Goal: Task Accomplishment & Management: Use online tool/utility

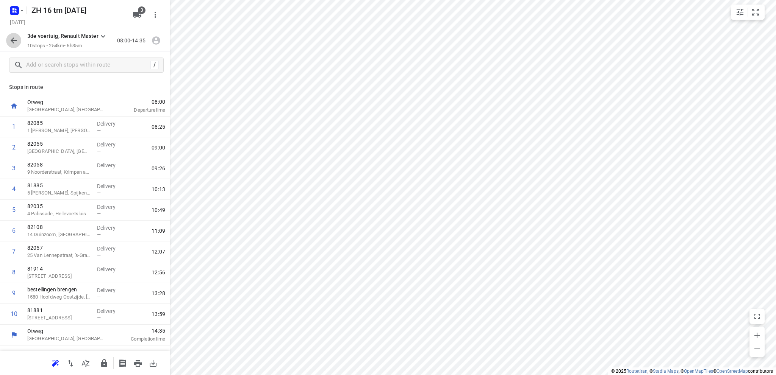
click at [15, 39] on icon "button" at bounding box center [13, 40] width 9 height 9
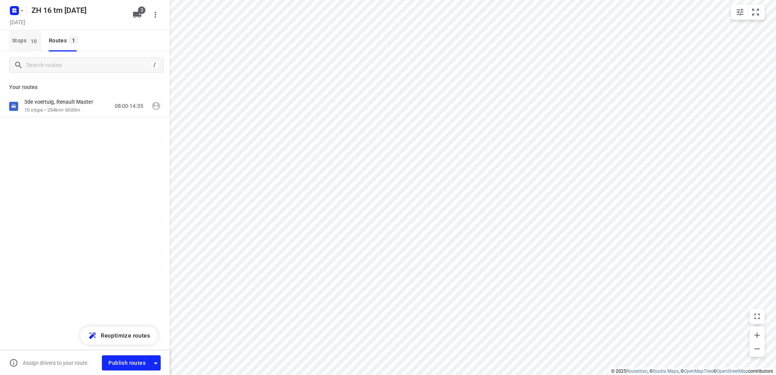
click at [17, 39] on span "Stops 10" at bounding box center [26, 40] width 29 height 9
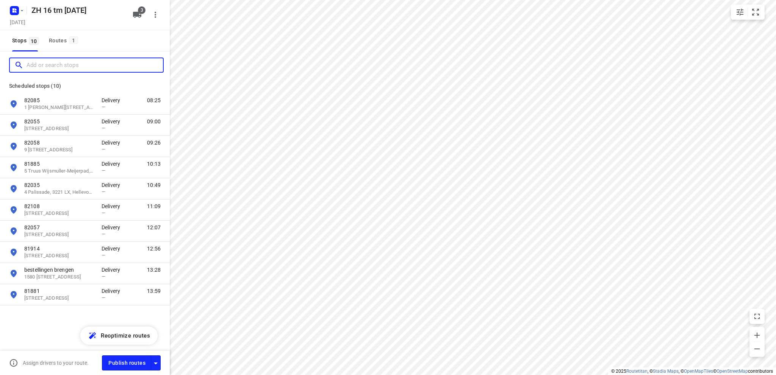
click at [34, 65] on input "Add or search stops" at bounding box center [95, 65] width 136 height 12
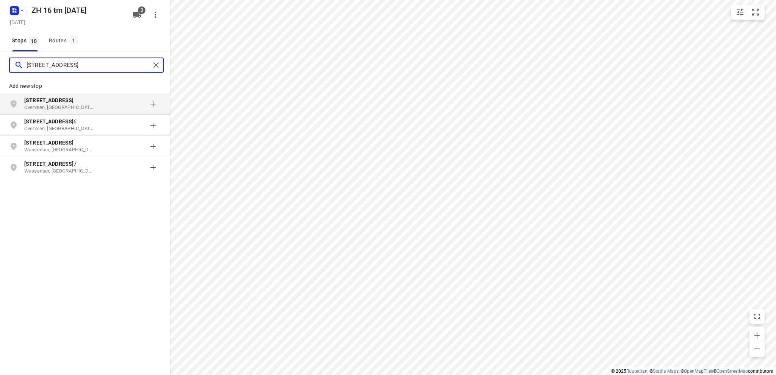
type input "[STREET_ADDRESS]"
click at [46, 105] on p "Overveen, [GEOGRAPHIC_DATA]" at bounding box center [59, 107] width 70 height 7
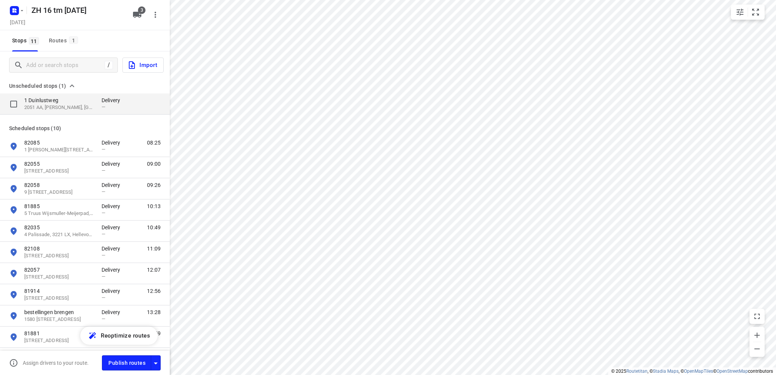
click at [47, 104] on p "2051 AA, [PERSON_NAME], [GEOGRAPHIC_DATA]" at bounding box center [59, 107] width 70 height 7
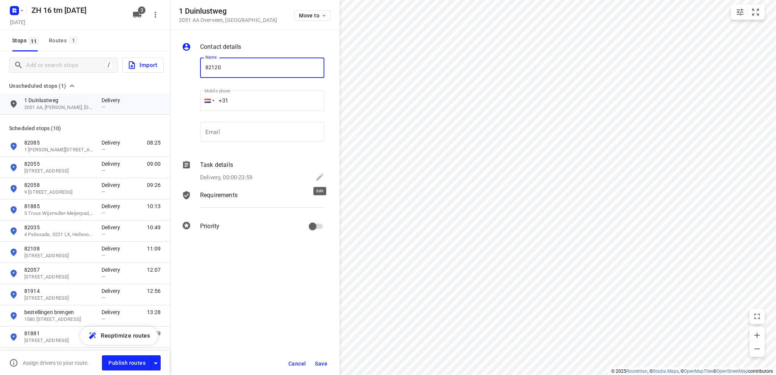
type input "82120"
click at [321, 178] on icon at bounding box center [319, 177] width 9 height 9
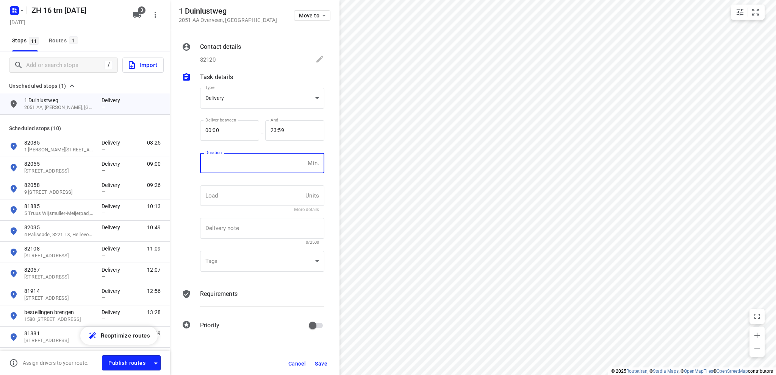
click at [237, 163] on input "number" at bounding box center [252, 163] width 105 height 20
type input "10"
click at [320, 363] on span "Save" at bounding box center [321, 364] width 12 height 6
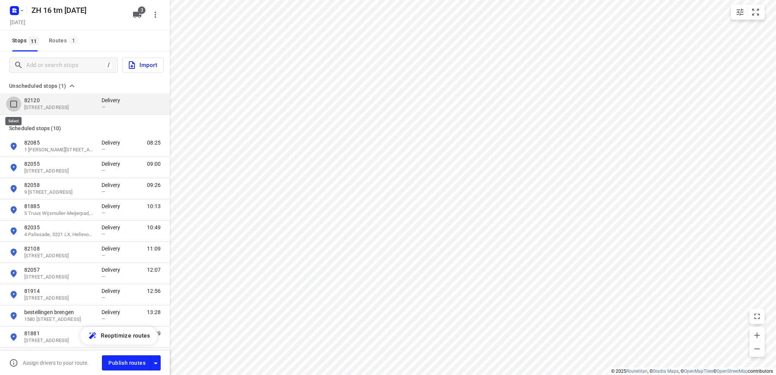
click at [11, 104] on input "grid" at bounding box center [13, 104] width 15 height 15
checkbox input "true"
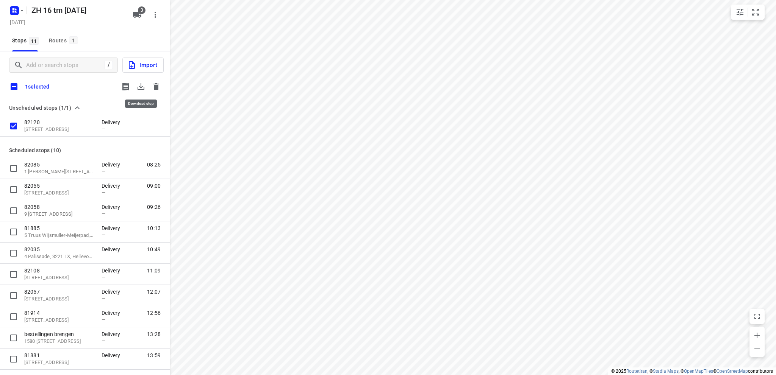
click at [141, 85] on icon "button" at bounding box center [140, 86] width 7 height 7
click at [12, 9] on icon "button" at bounding box center [13, 9] width 2 height 2
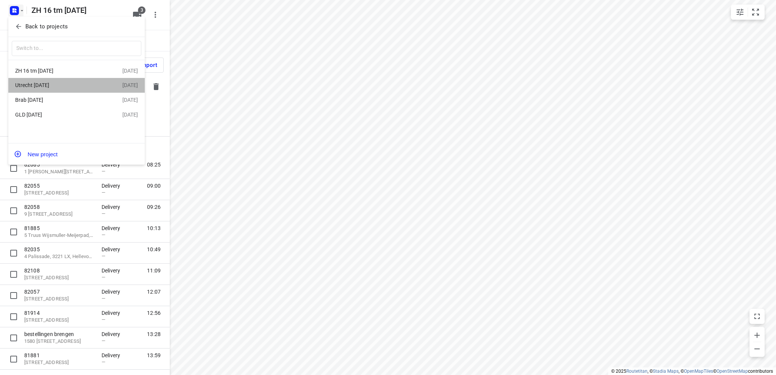
click at [45, 86] on div "Utrecht [DATE]" at bounding box center [58, 85] width 87 height 6
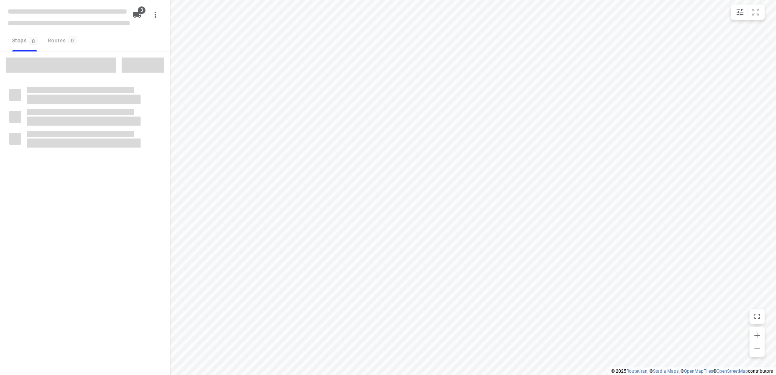
type input "distance"
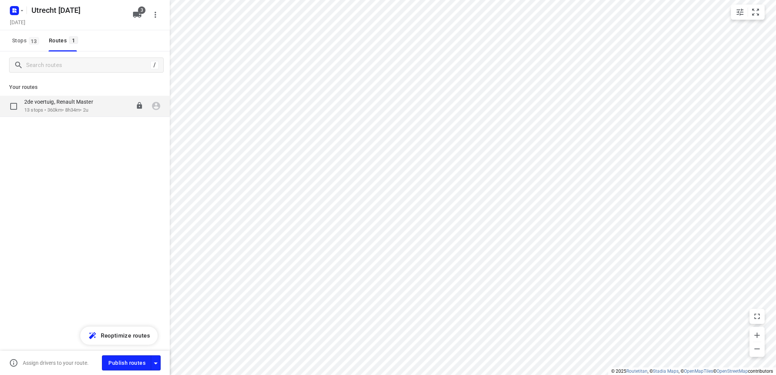
click at [53, 109] on p "13 stops • 360km • 8h34m • 2u" at bounding box center [62, 110] width 77 height 7
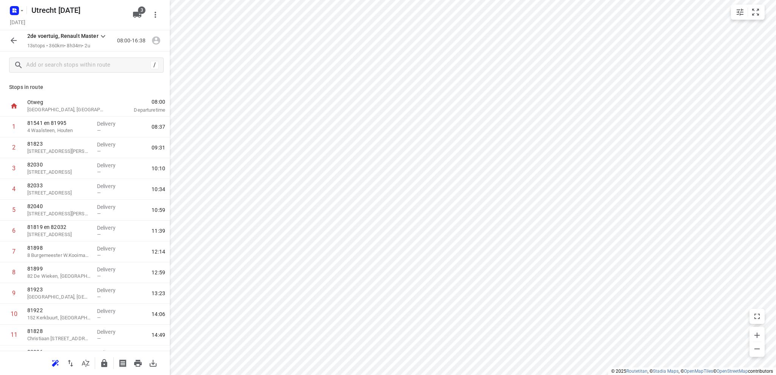
click at [11, 34] on button "button" at bounding box center [13, 40] width 15 height 15
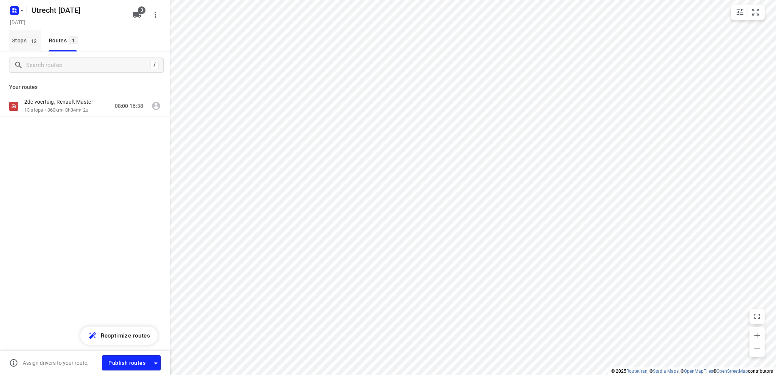
click at [17, 40] on span "Stops 13" at bounding box center [26, 40] width 29 height 9
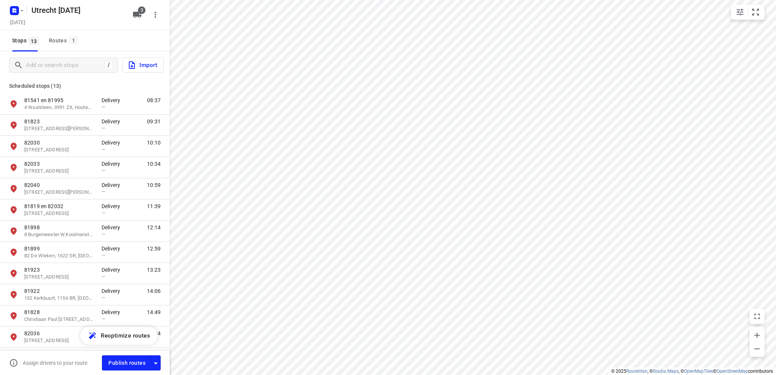
click at [139, 62] on span "Import" at bounding box center [142, 65] width 30 height 10
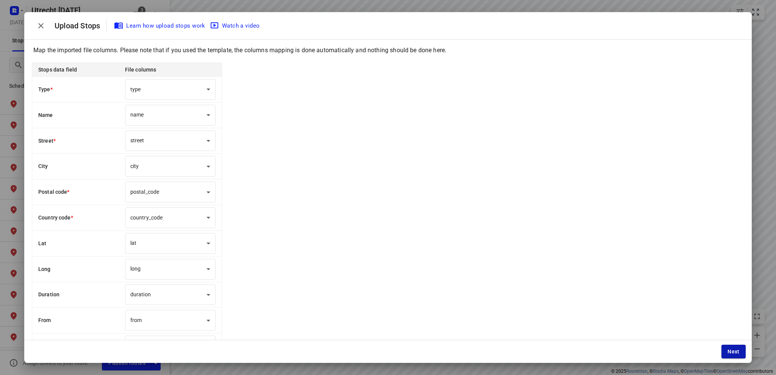
click at [730, 352] on span "Next" at bounding box center [733, 352] width 12 height 6
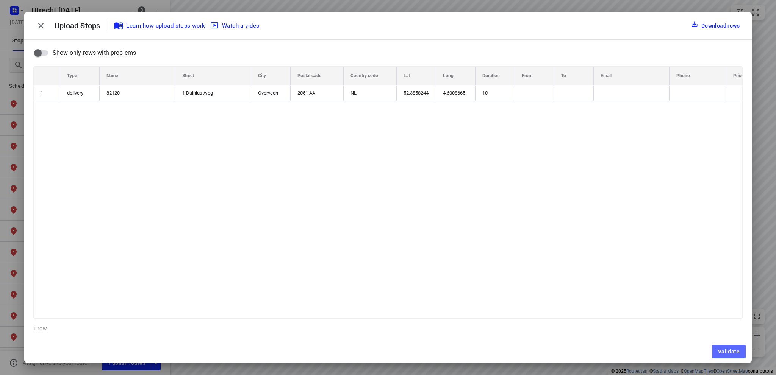
click at [731, 352] on span "Validate" at bounding box center [729, 352] width 22 height 6
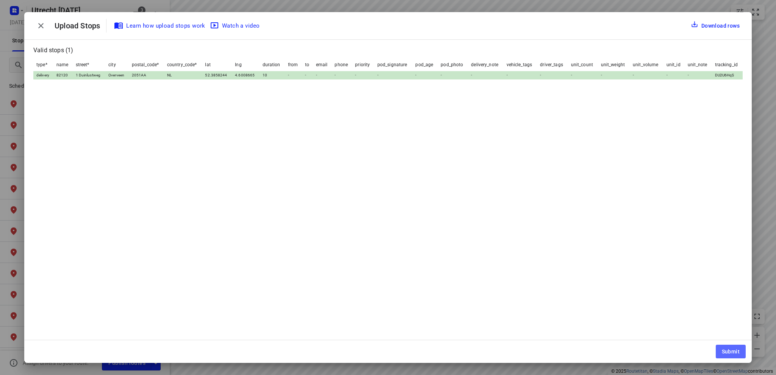
click at [731, 352] on span "Submit" at bounding box center [731, 352] width 18 height 6
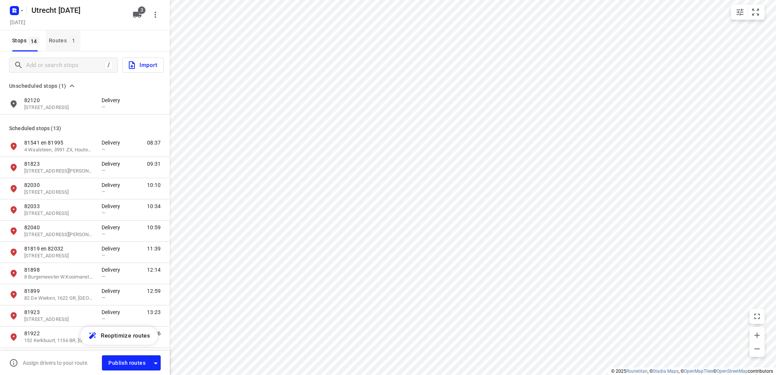
click at [56, 39] on div "Routes 1" at bounding box center [64, 40] width 31 height 9
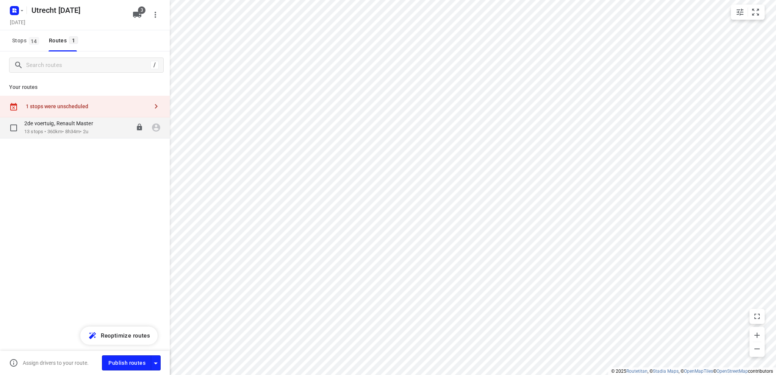
click at [61, 125] on p "2de voertuig, Renault Master" at bounding box center [60, 123] width 73 height 7
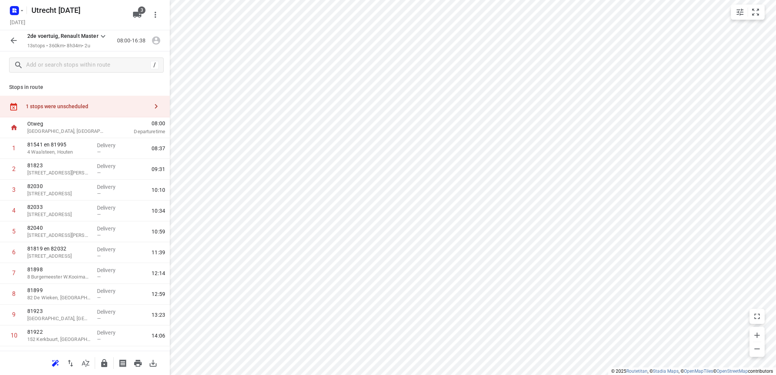
click at [49, 103] on div "1 stops were unscheduled" at bounding box center [85, 107] width 170 height 22
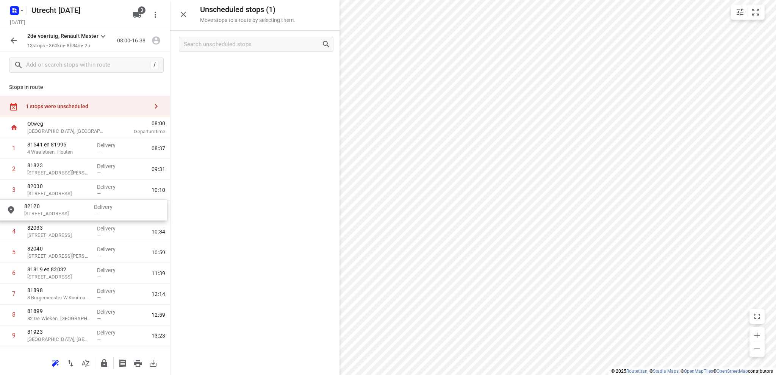
drag, startPoint x: 240, startPoint y: 69, endPoint x: 65, endPoint y: 211, distance: 225.4
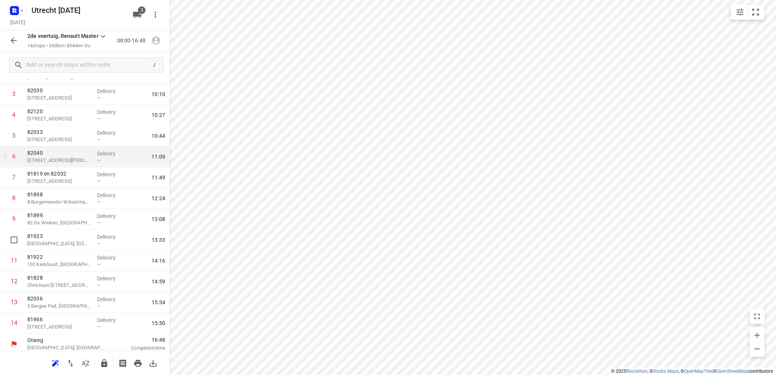
scroll to position [78, 0]
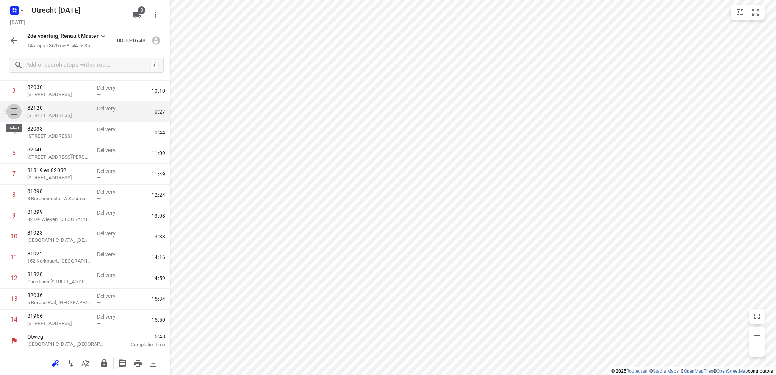
click at [12, 111] on input "checkbox" at bounding box center [13, 111] width 15 height 15
checkbox input "true"
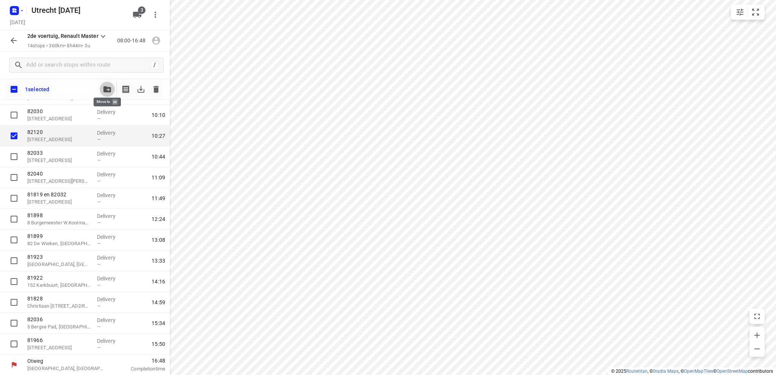
click at [107, 89] on icon "button" at bounding box center [107, 89] width 8 height 6
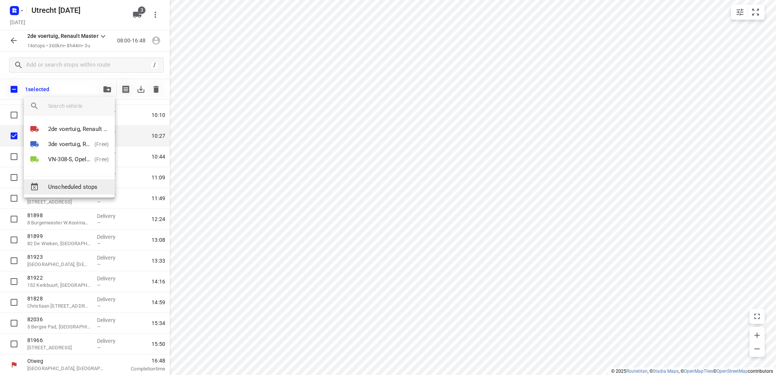
click at [88, 185] on span "Unscheduled stops" at bounding box center [78, 187] width 61 height 9
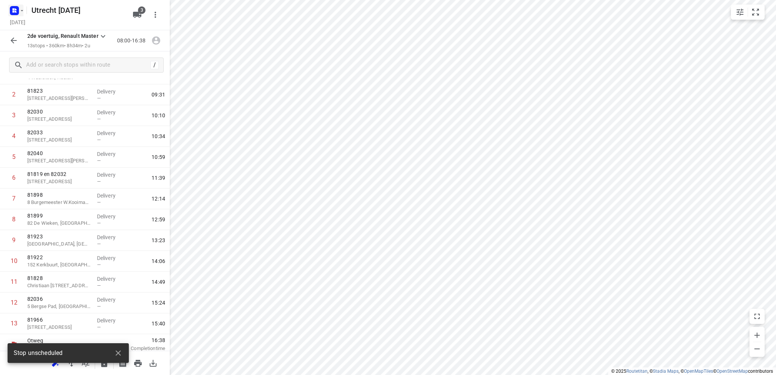
click at [13, 12] on icon "button" at bounding box center [13, 12] width 2 height 2
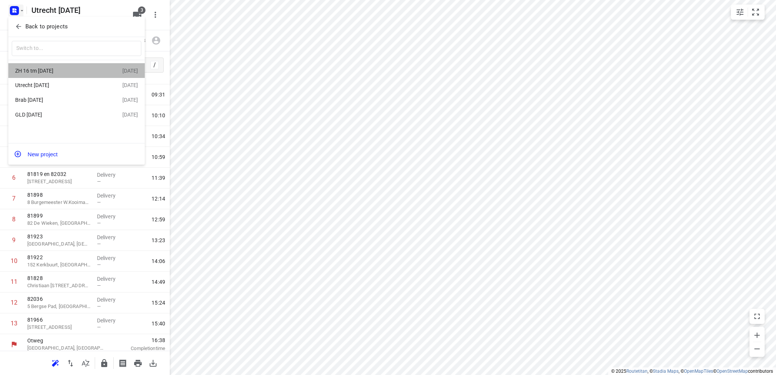
click at [39, 69] on div "ZH 16 tm [DATE]" at bounding box center [58, 71] width 87 height 6
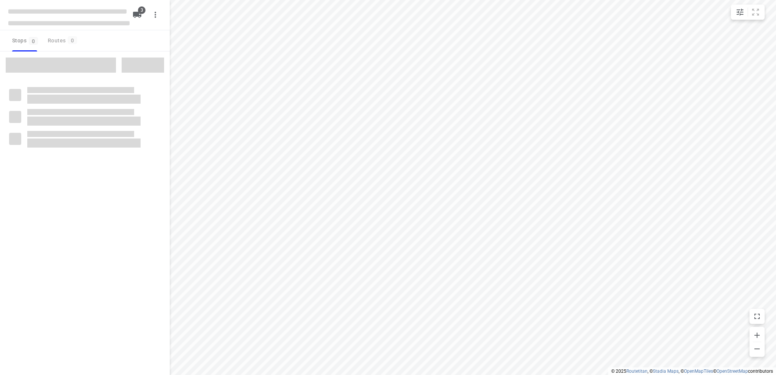
type input "distance"
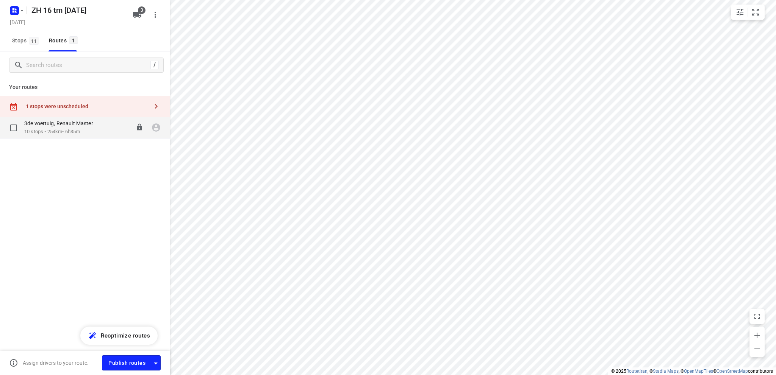
click at [44, 125] on p "3de voertuig, Renault Master" at bounding box center [60, 123] width 73 height 7
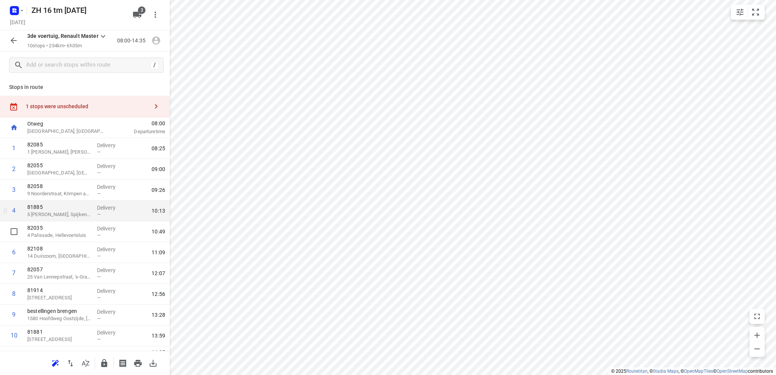
scroll to position [16, 0]
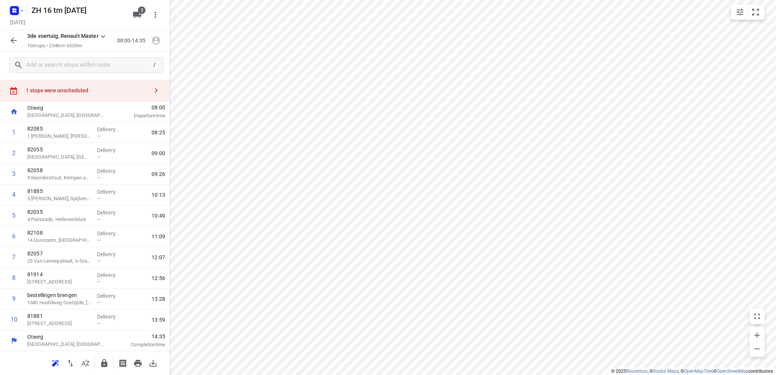
click at [75, 89] on div "1 stops were unscheduled" at bounding box center [87, 90] width 123 height 6
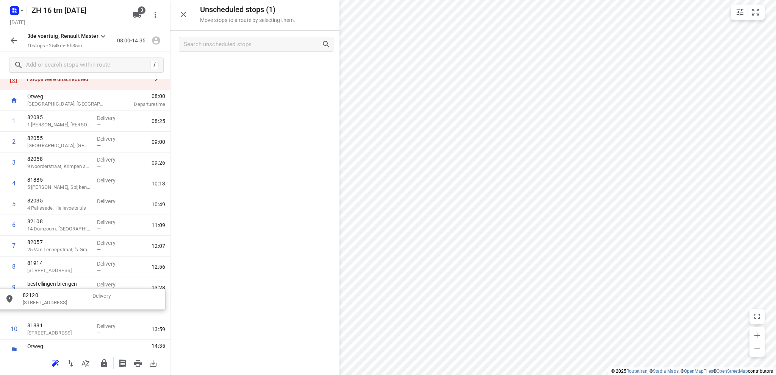
scroll to position [37, 0]
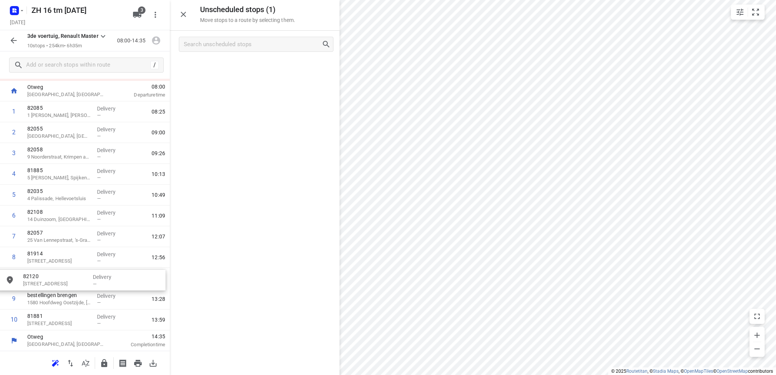
drag, startPoint x: 222, startPoint y: 69, endPoint x: 42, endPoint y: 283, distance: 279.6
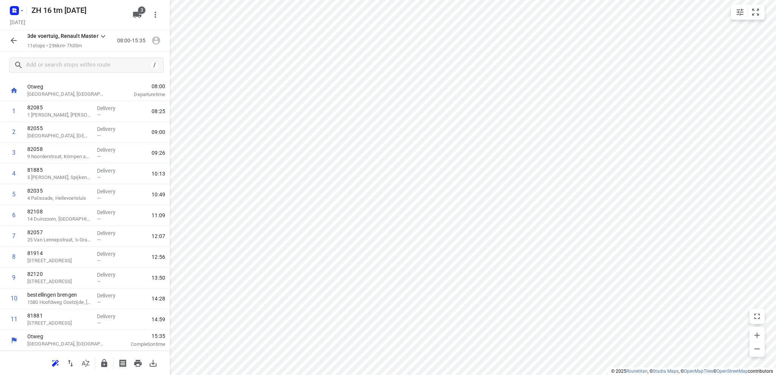
scroll to position [15, 0]
drag, startPoint x: 42, startPoint y: 283, endPoint x: 44, endPoint y: 305, distance: 22.4
click at [44, 305] on div "1 82085 1 [PERSON_NAME][GEOGRAPHIC_DATA][PERSON_NAME] — 08:25 2 82055 [GEOGRAPH…" at bounding box center [85, 216] width 170 height 229
